Goal: Navigation & Orientation: Find specific page/section

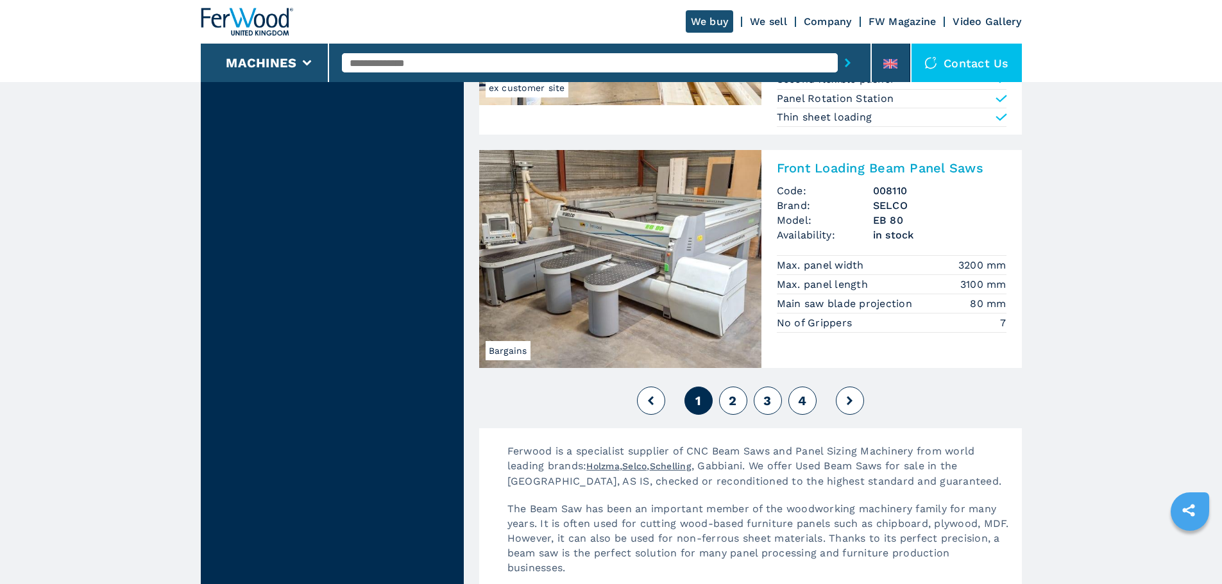
scroll to position [2886, 0]
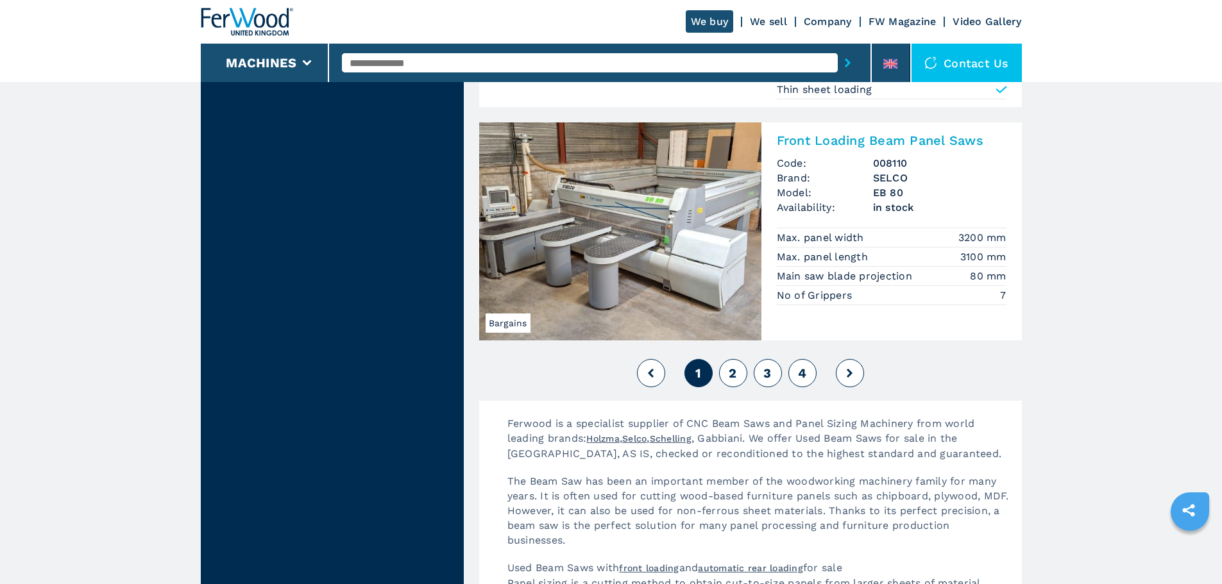
click at [843, 375] on button at bounding box center [850, 373] width 28 height 28
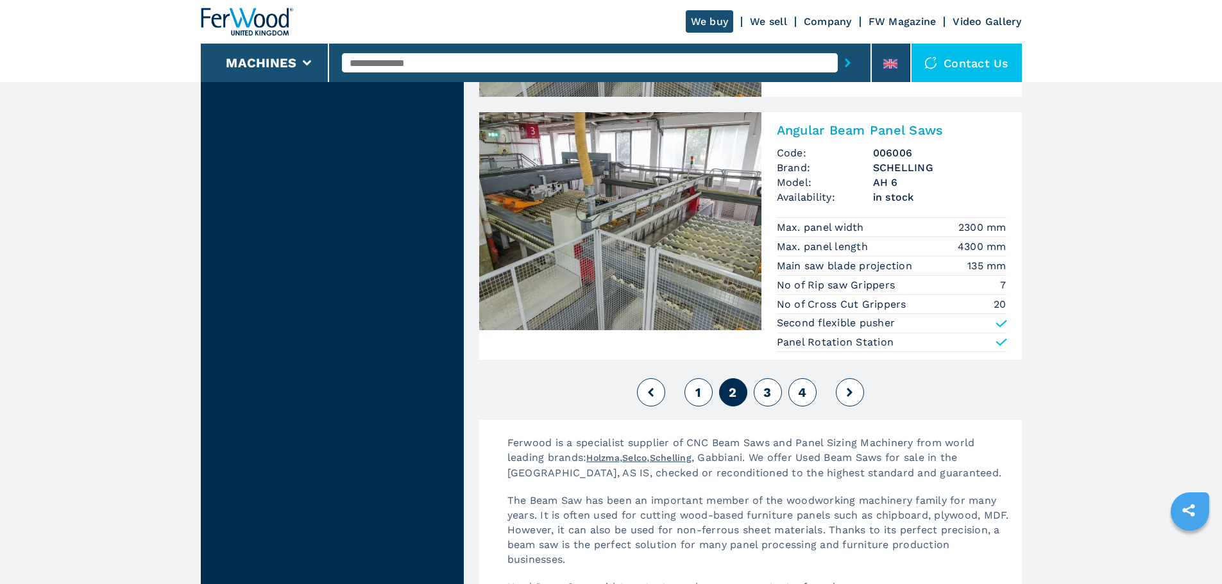
scroll to position [2886, 0]
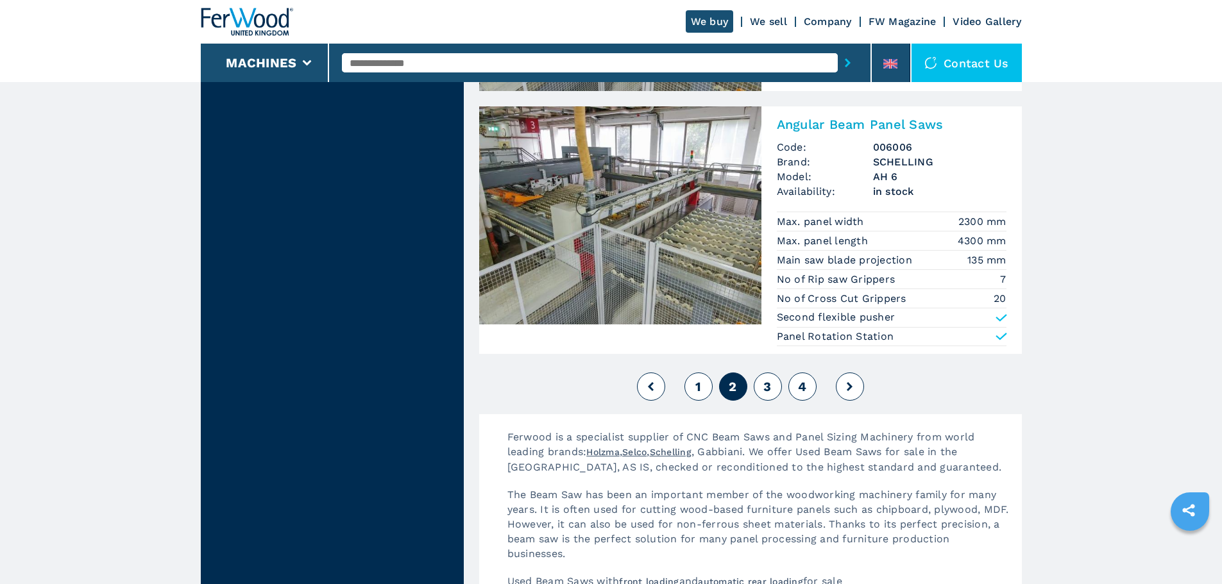
click at [843, 384] on button at bounding box center [850, 387] width 28 height 28
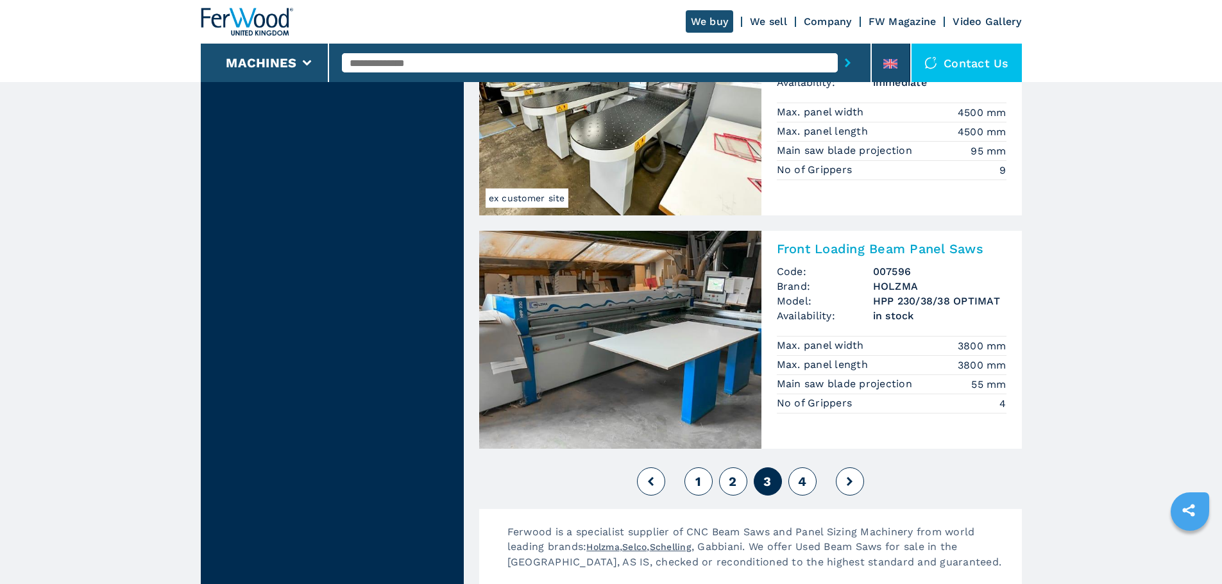
scroll to position [2758, 0]
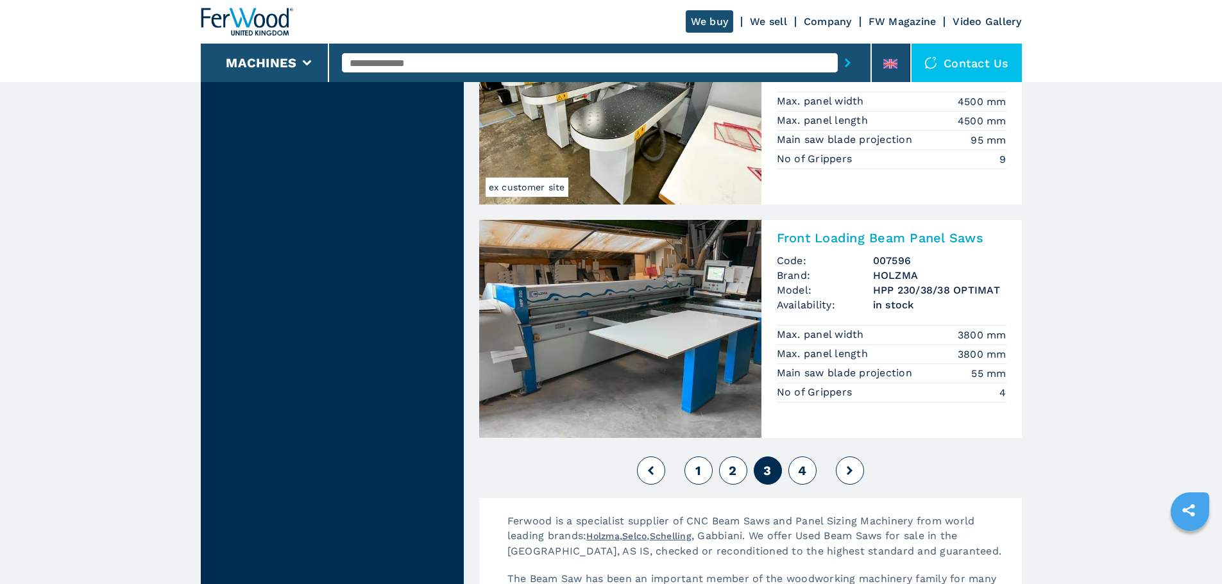
click at [847, 472] on icon at bounding box center [850, 470] width 6 height 9
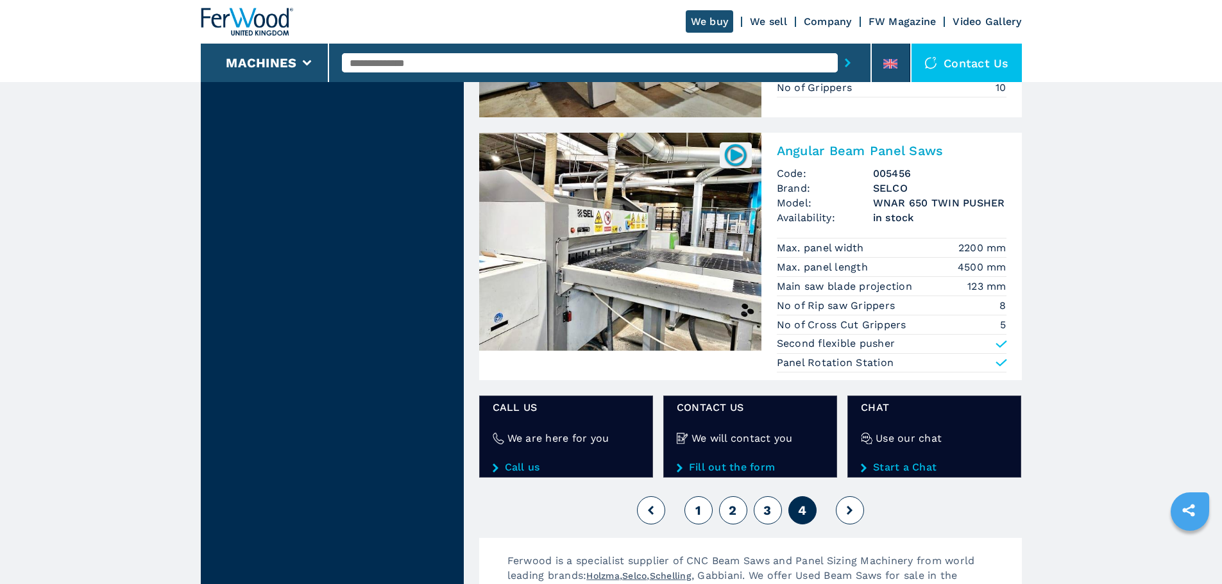
scroll to position [1347, 0]
